Goal: Information Seeking & Learning: Learn about a topic

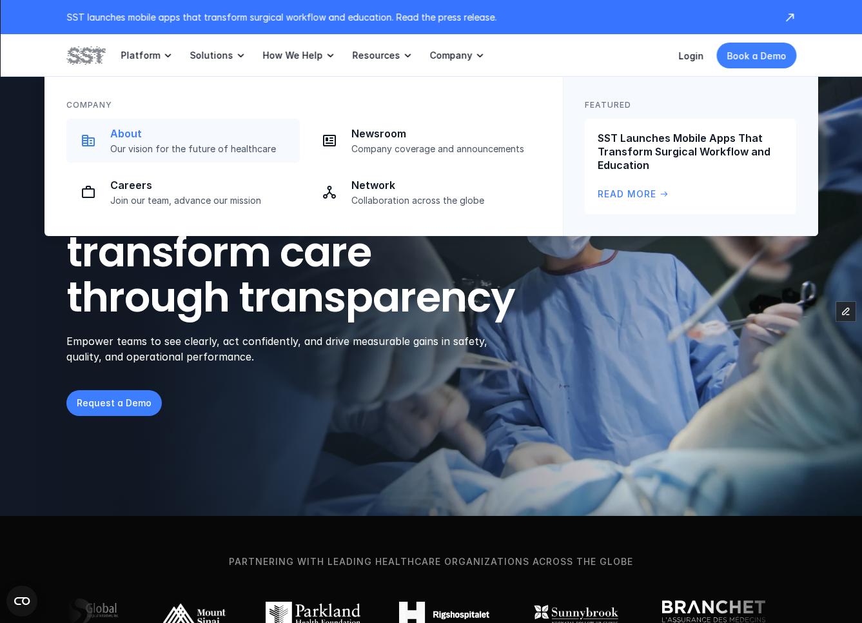
click at [167, 155] on link "About Our vision for the future of healthcare" at bounding box center [182, 141] width 233 height 44
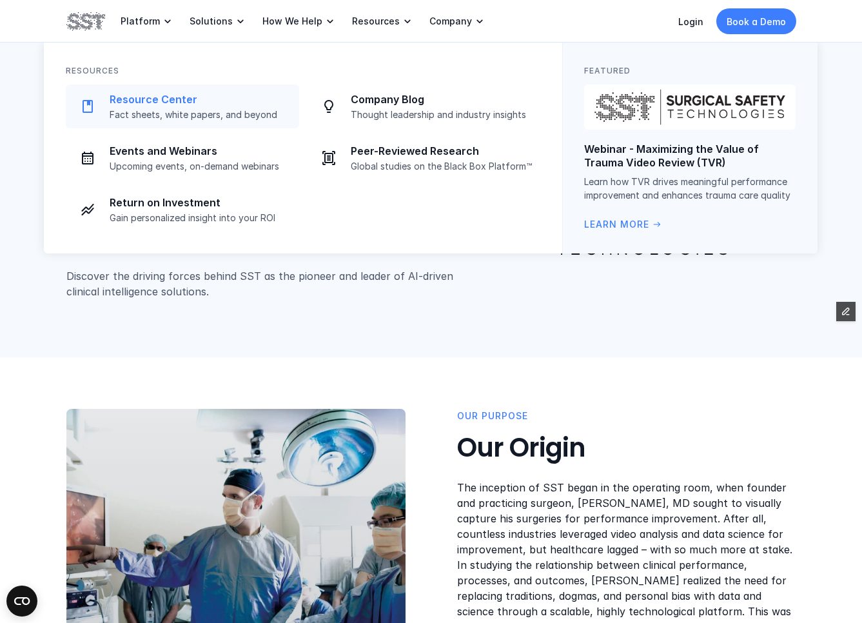
click at [232, 105] on p "Resource Center" at bounding box center [201, 100] width 182 height 14
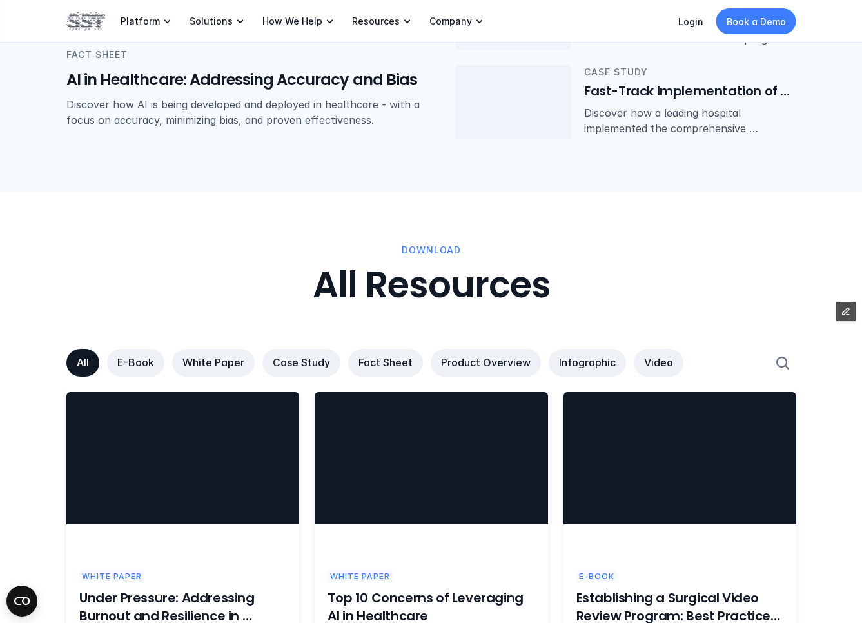
scroll to position [584, 0]
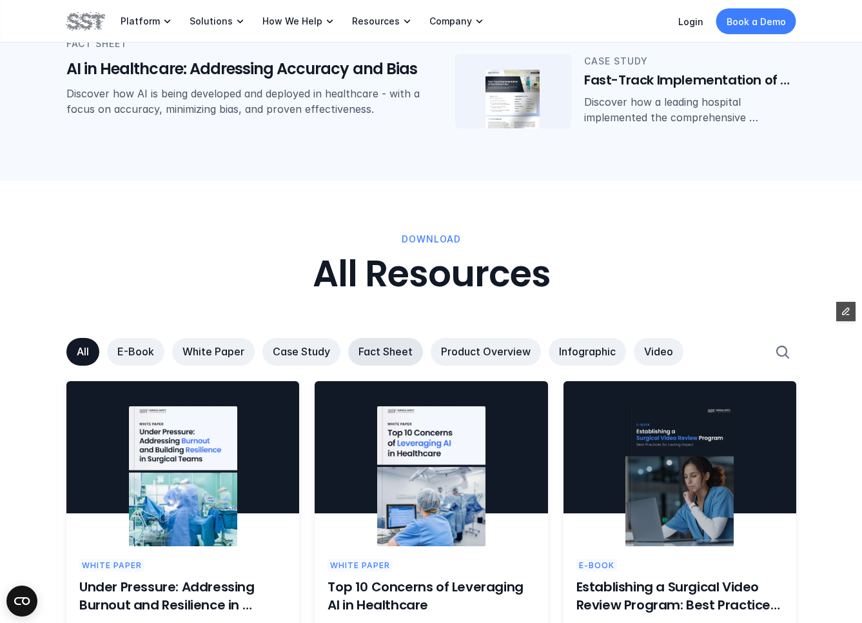
click at [398, 352] on p "Fact Sheet" at bounding box center [385, 352] width 54 height 14
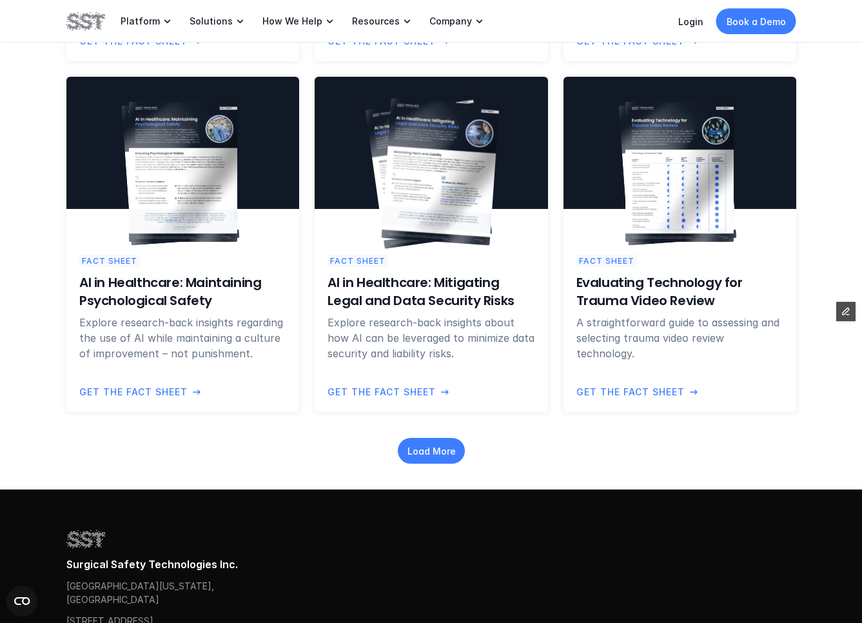
scroll to position [1277, 0]
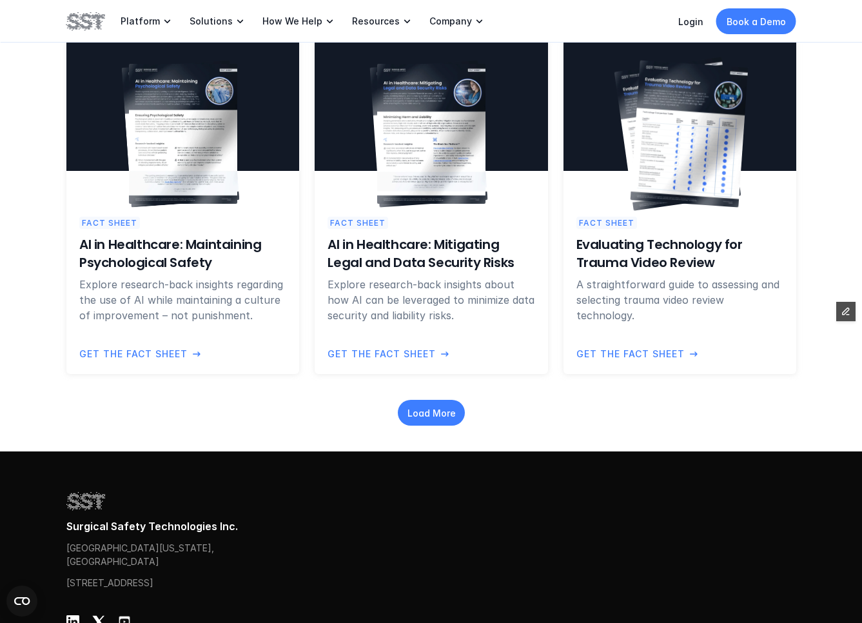
click at [696, 141] on img at bounding box center [689, 133] width 118 height 147
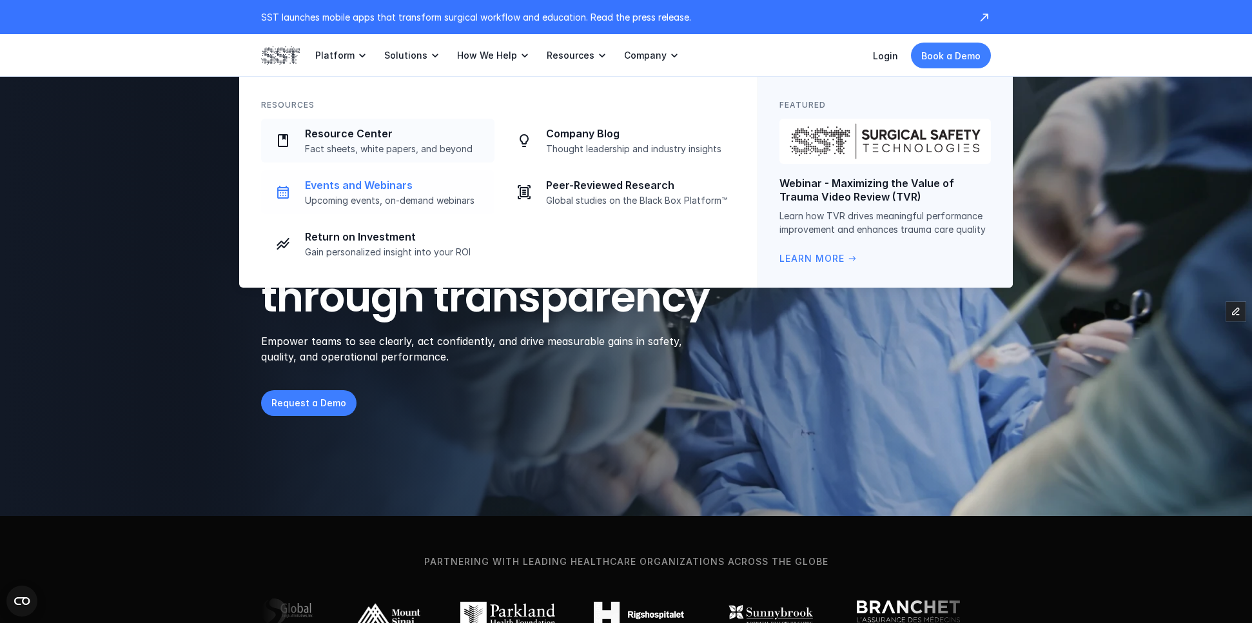
click at [366, 208] on link "Events and Webinars Upcoming events, on-demand webinars" at bounding box center [377, 192] width 233 height 44
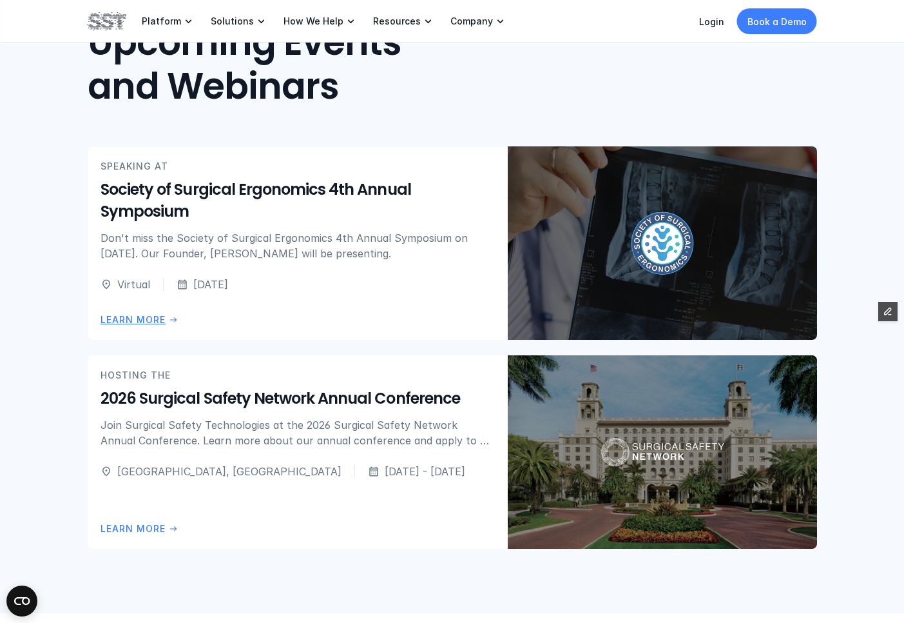
scroll to position [358, 0]
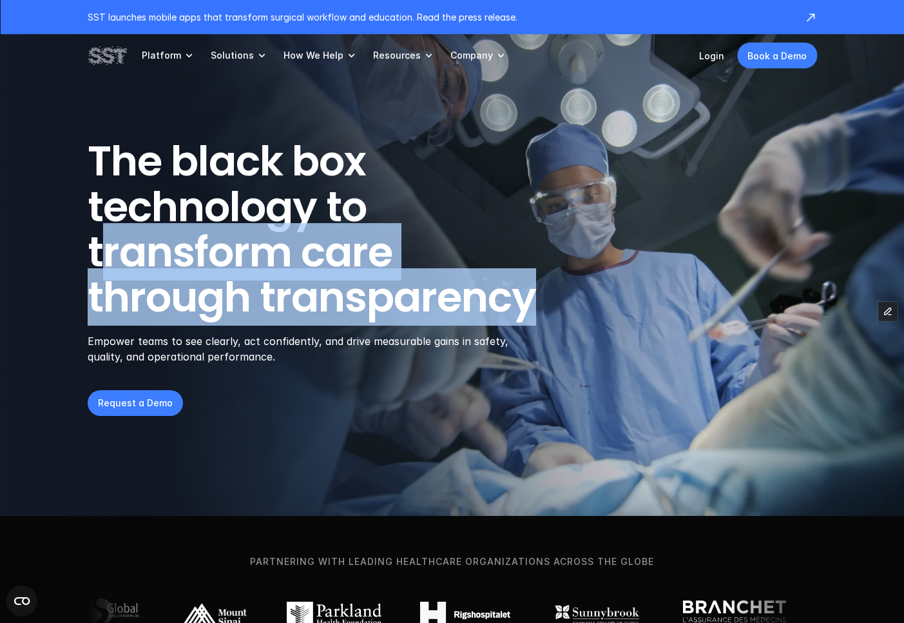
drag, startPoint x: 97, startPoint y: 257, endPoint x: 603, endPoint y: 315, distance: 509.4
click at [611, 315] on div "The black box technology to transform care through transparency Empower teams t…" at bounding box center [453, 252] width 730 height 226
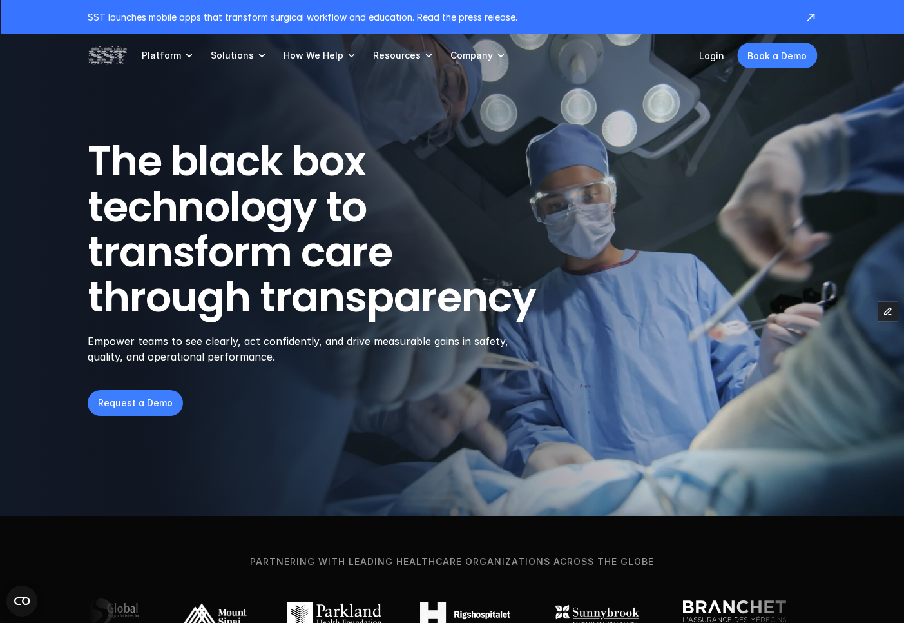
drag, startPoint x: 253, startPoint y: 354, endPoint x: 301, endPoint y: 359, distance: 48.0
click at [254, 354] on p "Empower teams to see clearly, act confidently, and drive measurable gains in sa…" at bounding box center [307, 348] width 438 height 31
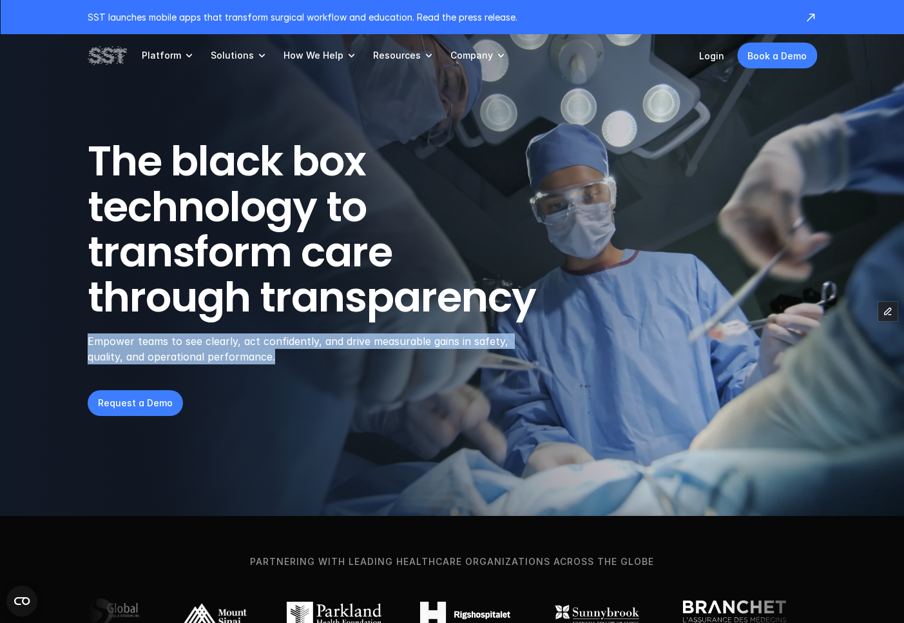
drag, startPoint x: 300, startPoint y: 359, endPoint x: 81, endPoint y: 342, distance: 219.2
click at [81, 342] on header "The black box technology to transform care through transparency Empower teams t…" at bounding box center [452, 258] width 904 height 516
copy p "Empower teams to see clearly, act confidently, and drive measurable gains in sa…"
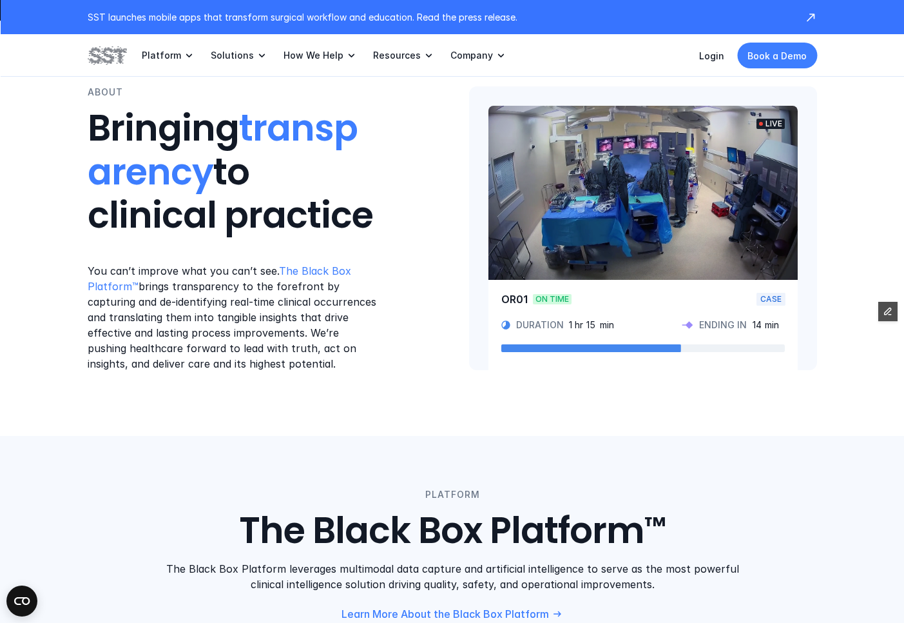
scroll to position [658, 0]
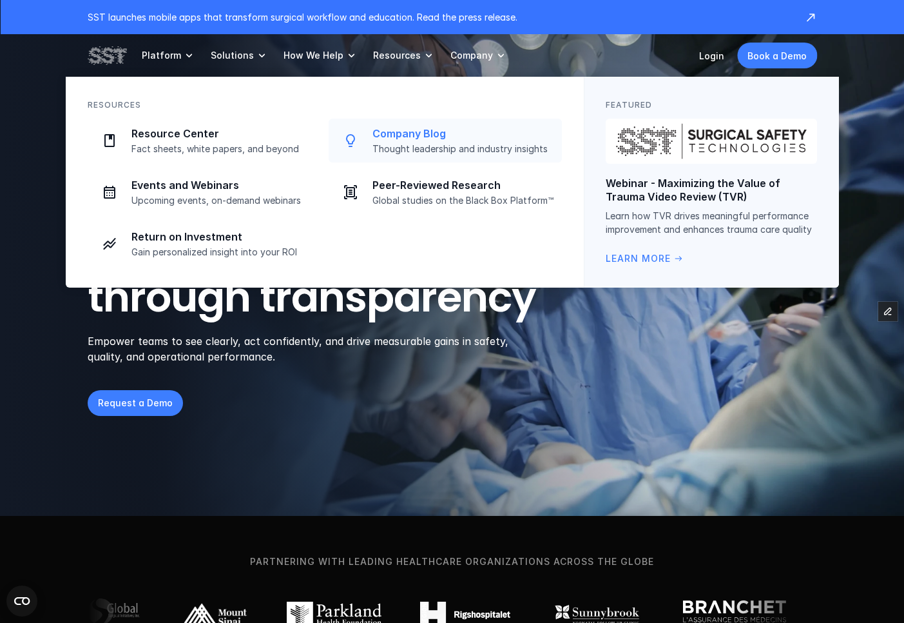
click at [377, 135] on p "Company Blog" at bounding box center [464, 134] width 182 height 14
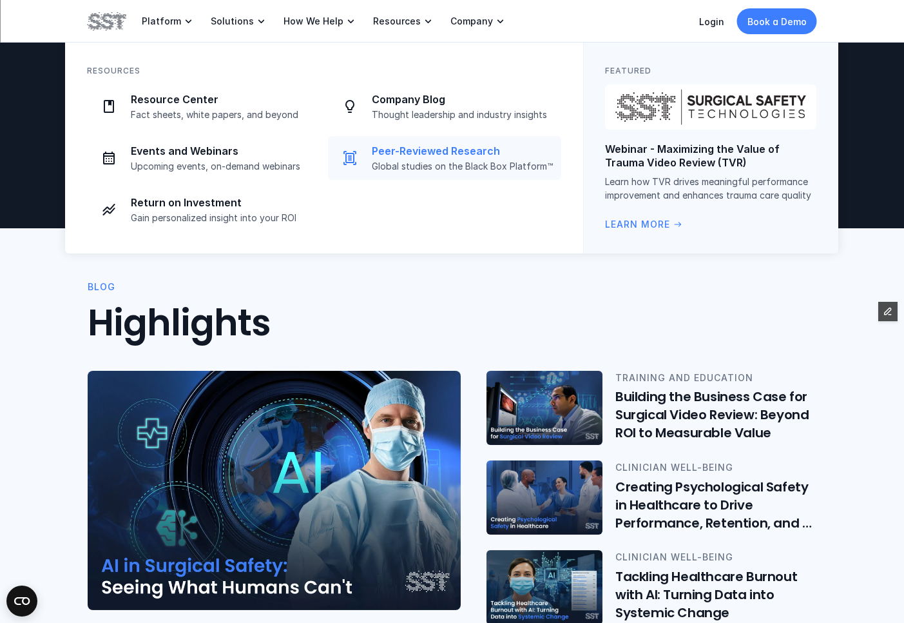
click at [376, 166] on p "Global studies on the Black Box Platform™" at bounding box center [463, 167] width 182 height 12
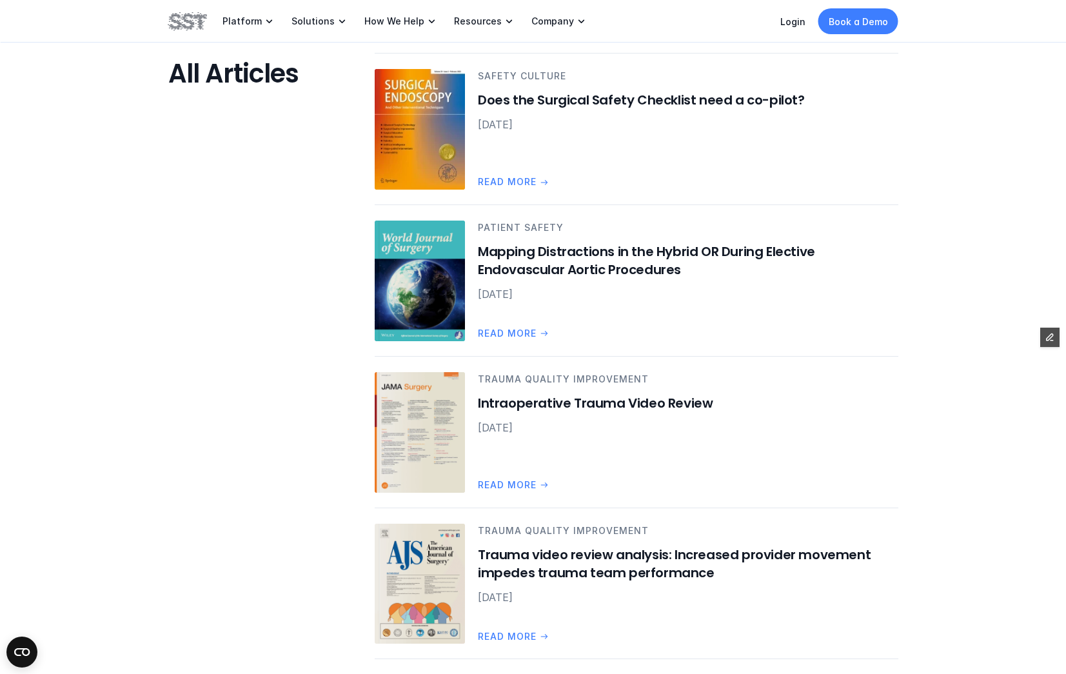
scroll to position [661, 0]
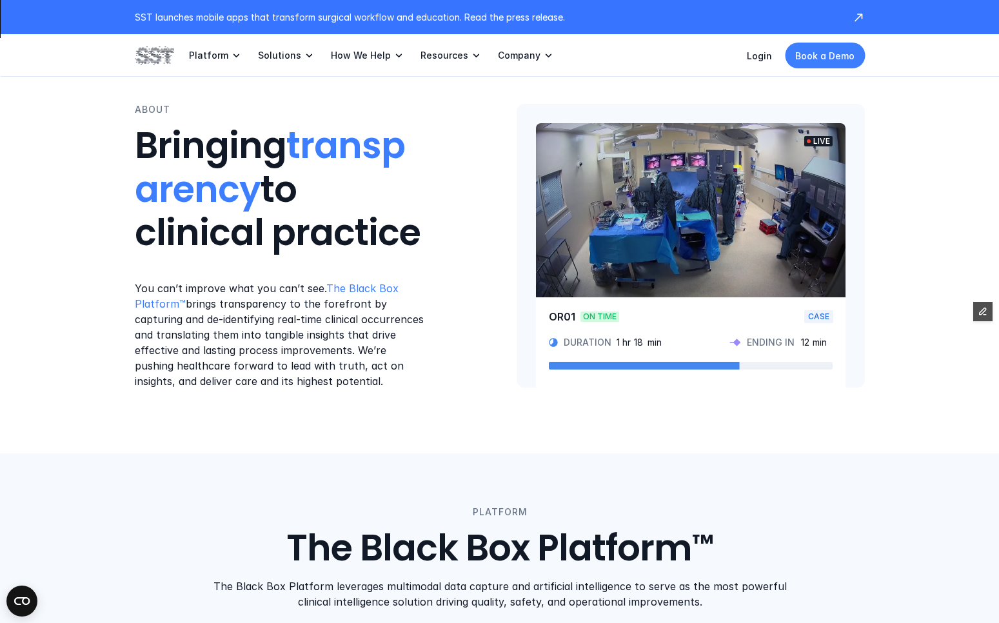
scroll to position [606, 0]
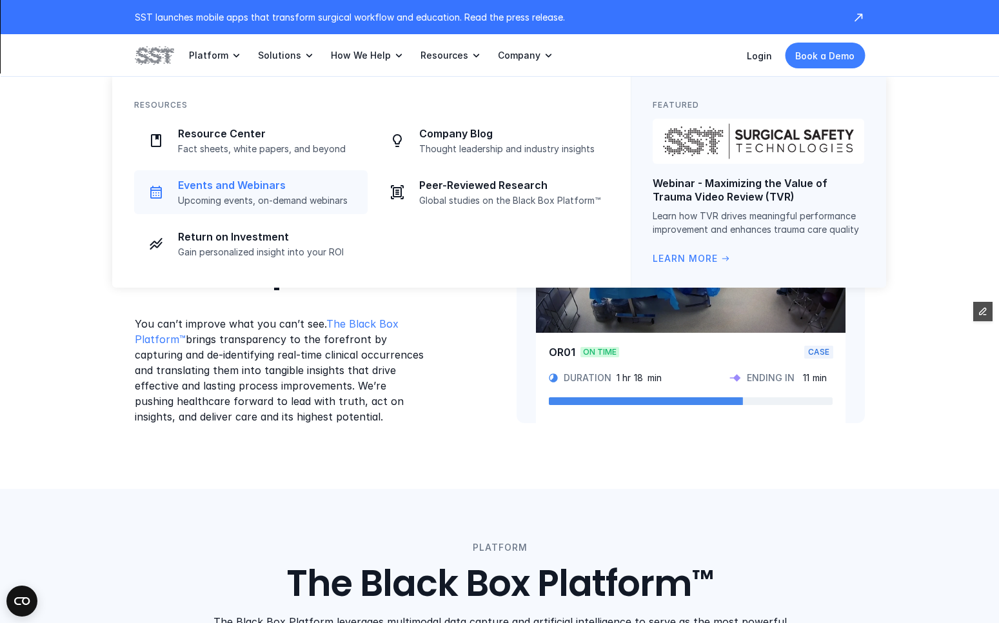
click at [267, 198] on p "Upcoming events, on-demand webinars" at bounding box center [269, 201] width 182 height 12
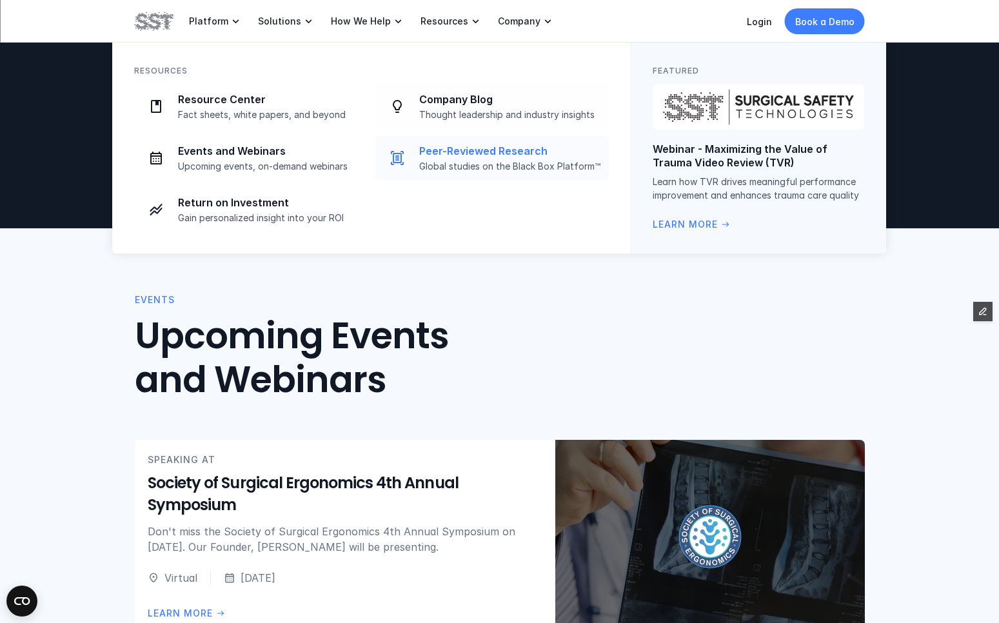
click at [503, 148] on p "Peer-Reviewed Research" at bounding box center [510, 151] width 182 height 14
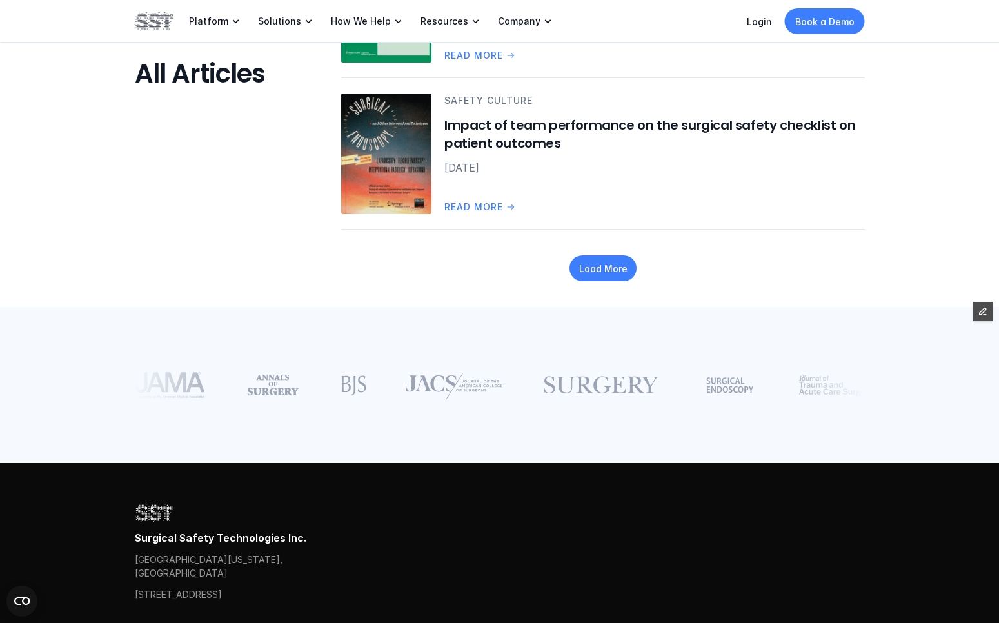
scroll to position [1684, 0]
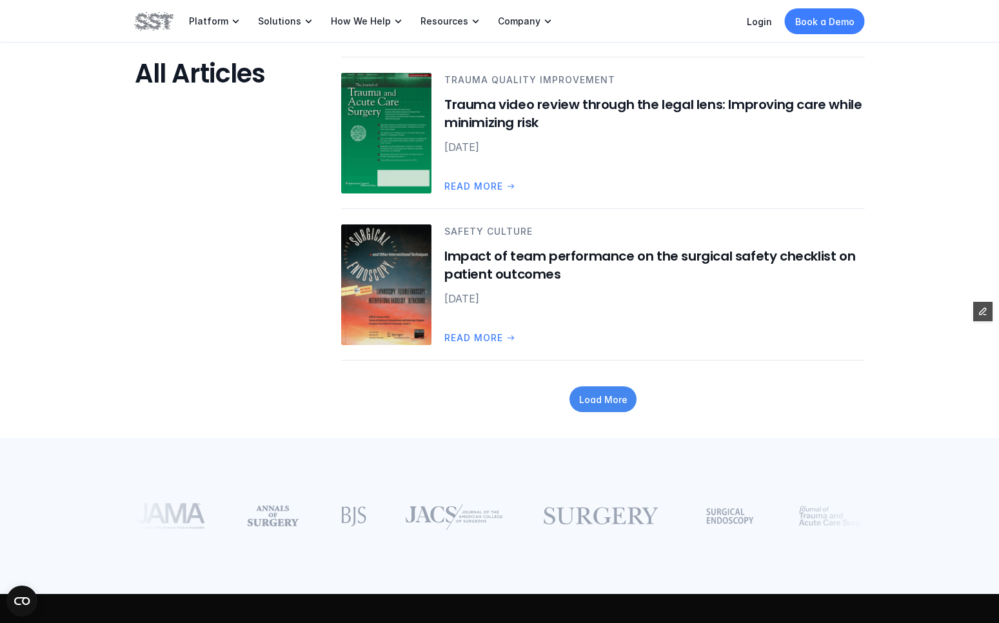
click at [624, 405] on p "Load More" at bounding box center [602, 400] width 48 height 14
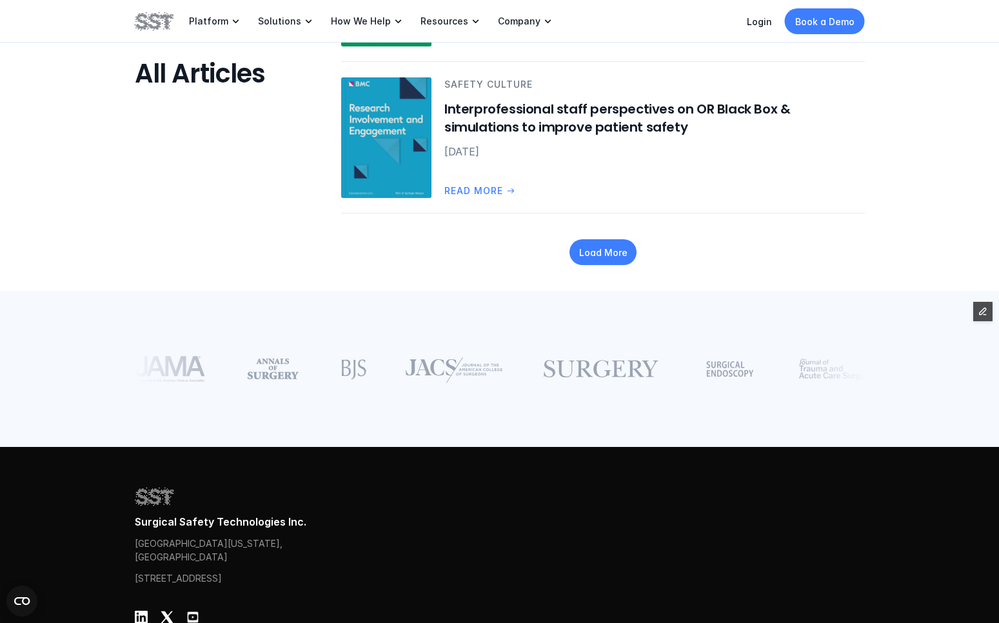
scroll to position [2709, 0]
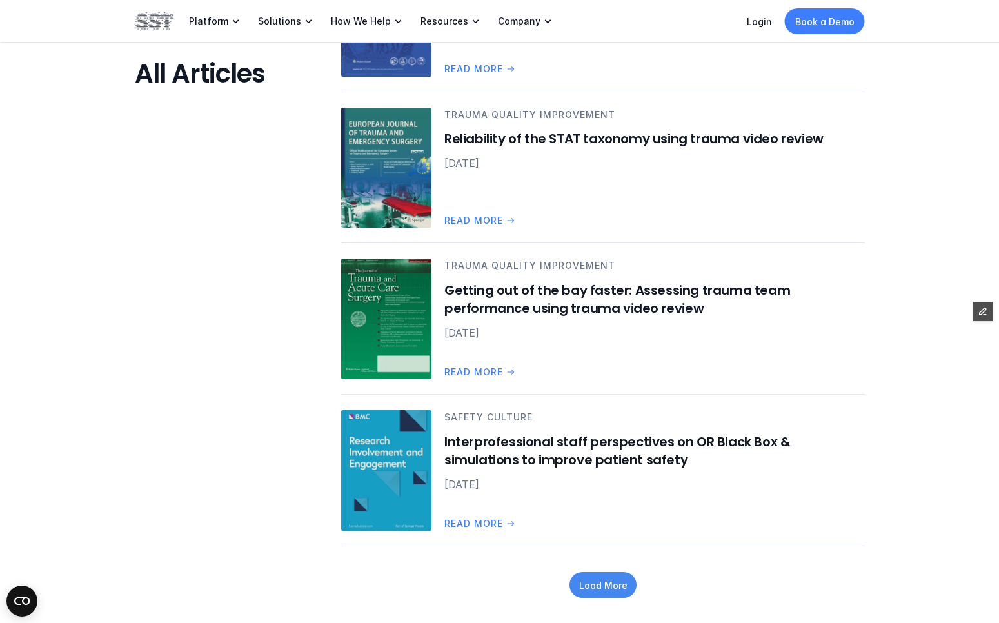
click at [610, 593] on div "Load More" at bounding box center [602, 585] width 67 height 26
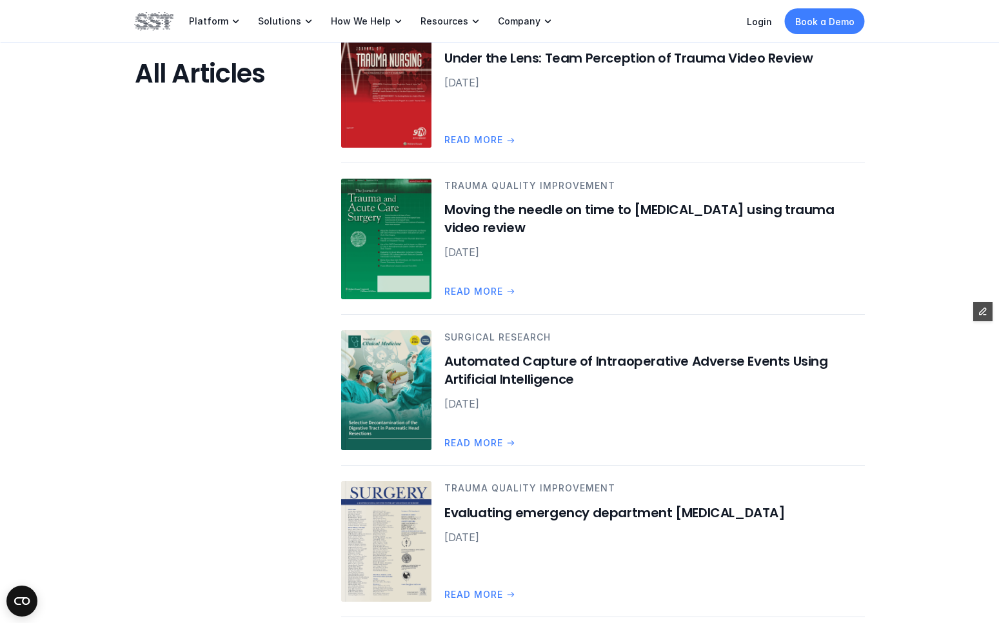
scroll to position [4233, 0]
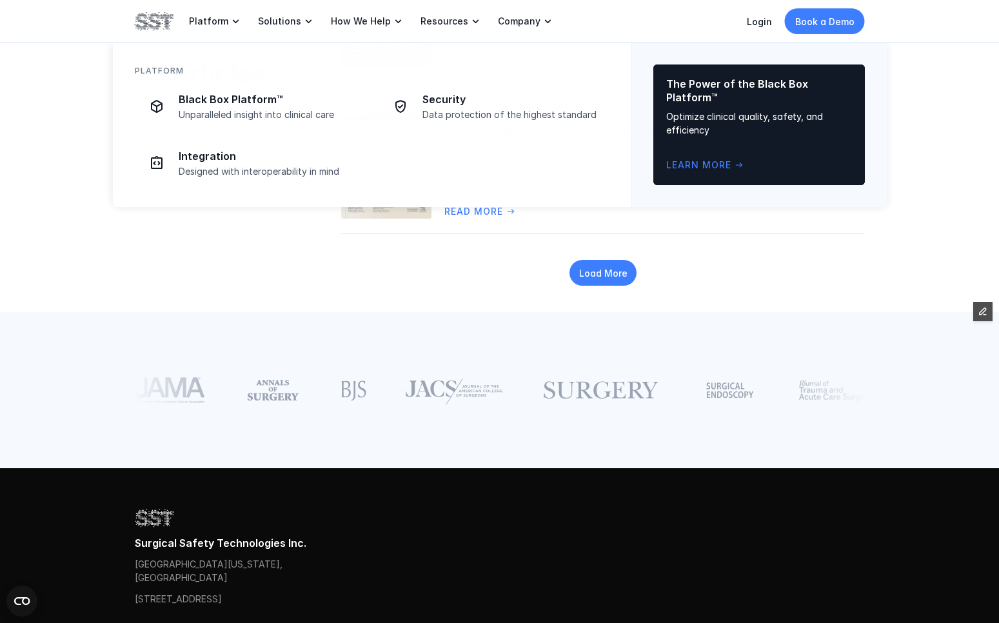
drag, startPoint x: 134, startPoint y: 26, endPoint x: 148, endPoint y: 25, distance: 13.6
click at [135, 26] on img at bounding box center [154, 21] width 39 height 22
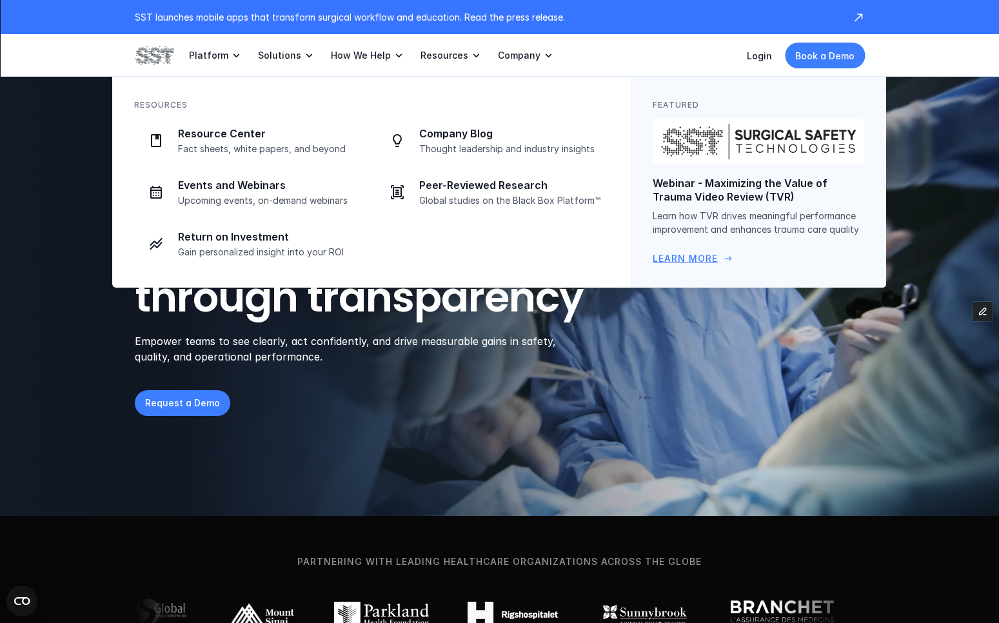
click at [860, 224] on p "Learn how TVR drives meaningful performance improvement and enhances trauma car…" at bounding box center [757, 222] width 211 height 27
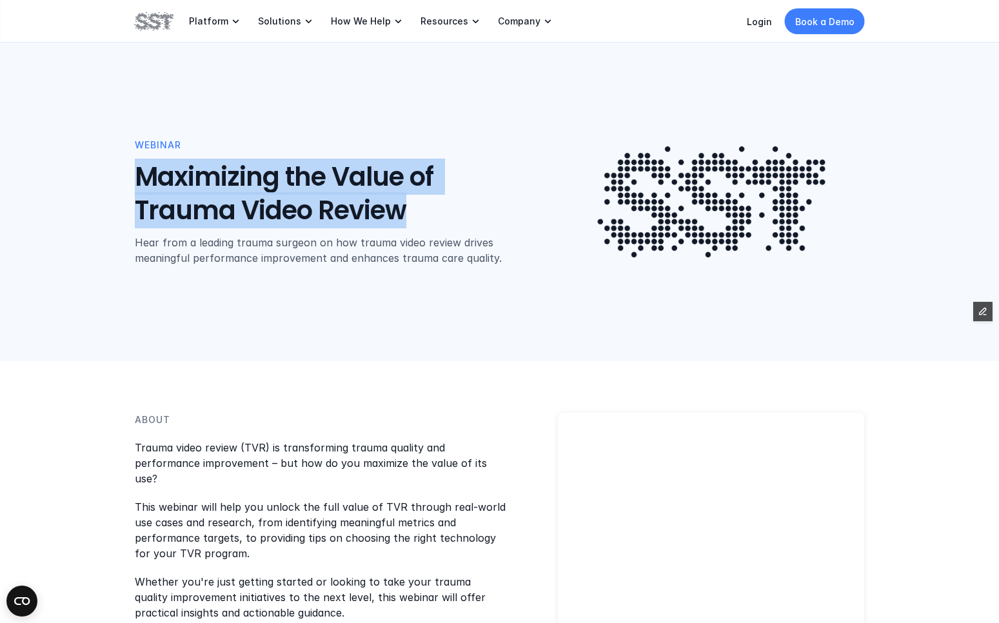
drag, startPoint x: 137, startPoint y: 179, endPoint x: 411, endPoint y: 220, distance: 277.0
click at [411, 220] on h1 "Maximizing the Value of Trauma Video Review" at bounding box center [328, 193] width 387 height 67
copy h1 "Maximizing the Value of Trauma Video Review"
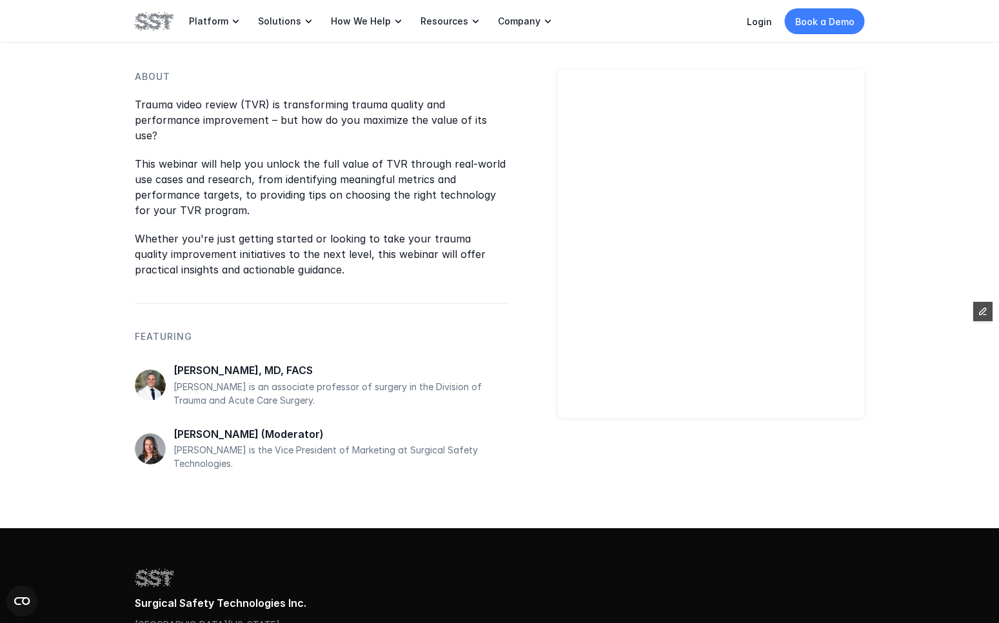
scroll to position [191, 0]
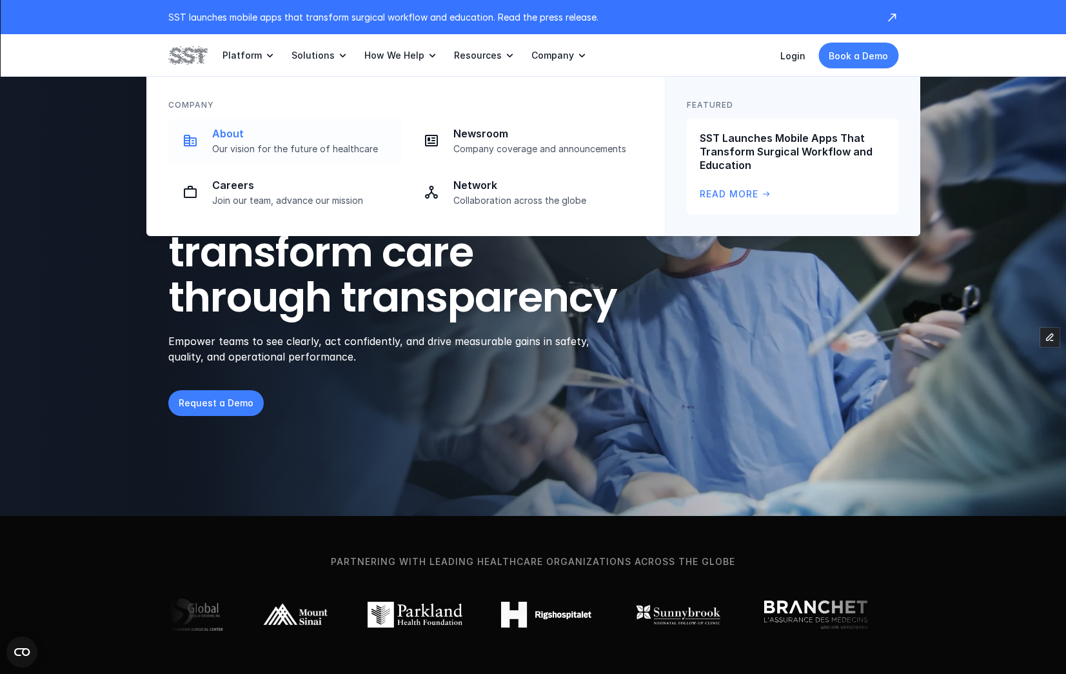
click at [284, 143] on p "Our vision for the future of healthcare" at bounding box center [303, 149] width 182 height 12
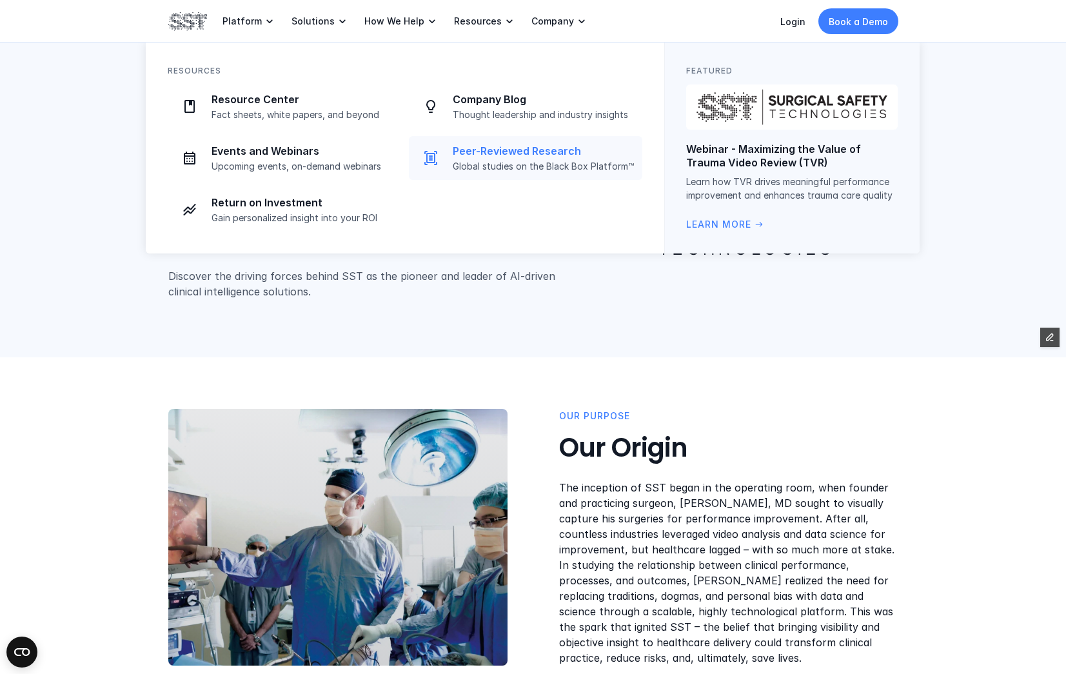
drag, startPoint x: 479, startPoint y: 151, endPoint x: 568, endPoint y: 97, distance: 104.1
click at [480, 149] on p "Peer-Reviewed Research" at bounding box center [544, 151] width 182 height 14
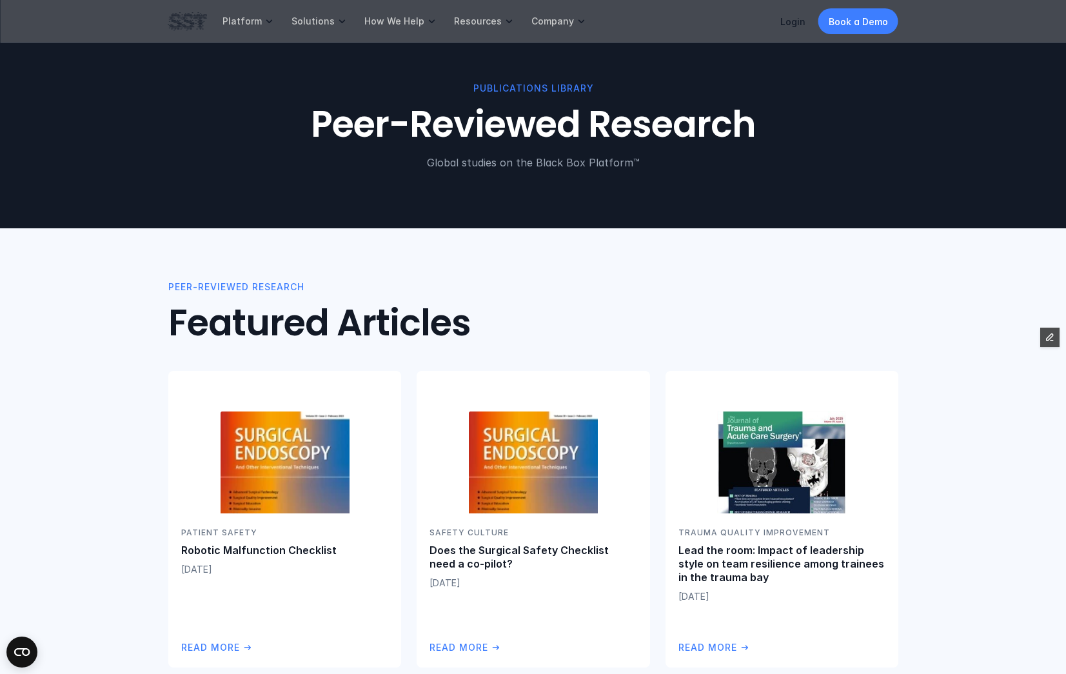
click at [197, 23] on img at bounding box center [187, 21] width 39 height 22
